Goal: Find contact information

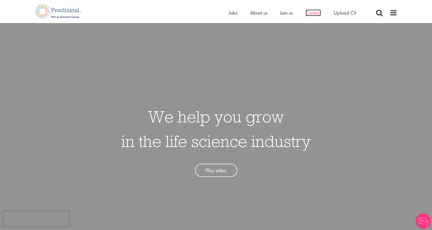
click at [313, 16] on span "Contact" at bounding box center [313, 12] width 15 height 7
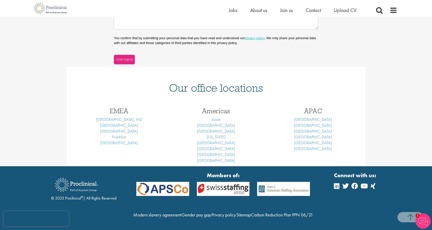
scroll to position [172, 0]
click at [338, 182] on icon at bounding box center [336, 185] width 5 height 6
